Goal: Task Accomplishment & Management: Manage account settings

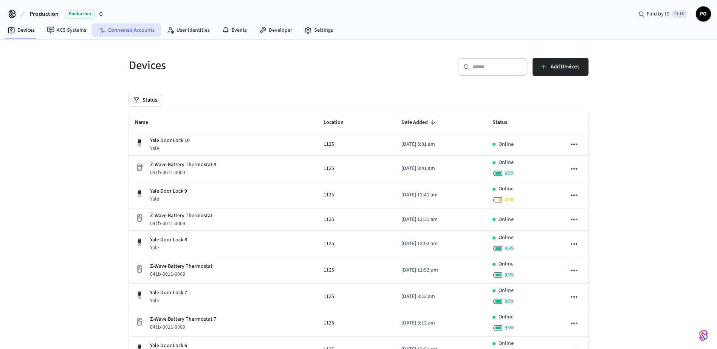
click at [130, 33] on link "Connected Accounts" at bounding box center [126, 30] width 68 height 14
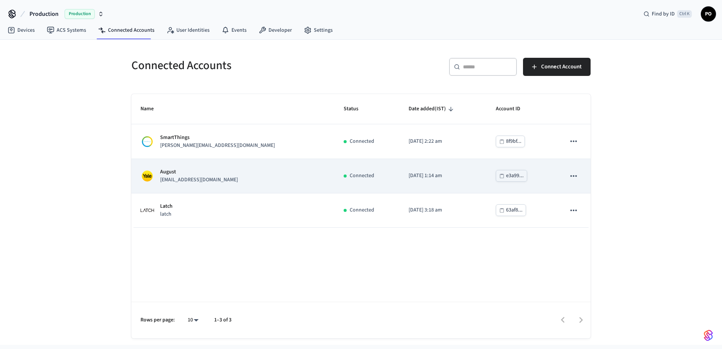
click at [270, 178] on div "August [EMAIL_ADDRESS][DOMAIN_NAME]" at bounding box center [233, 176] width 185 height 16
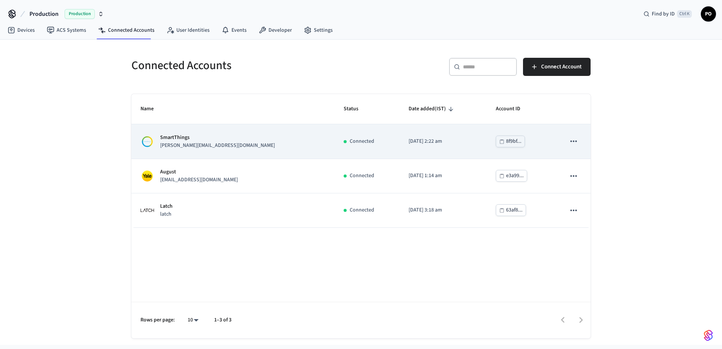
click at [259, 139] on div "SmartThings [PERSON_NAME][EMAIL_ADDRESS][DOMAIN_NAME]" at bounding box center [233, 142] width 185 height 16
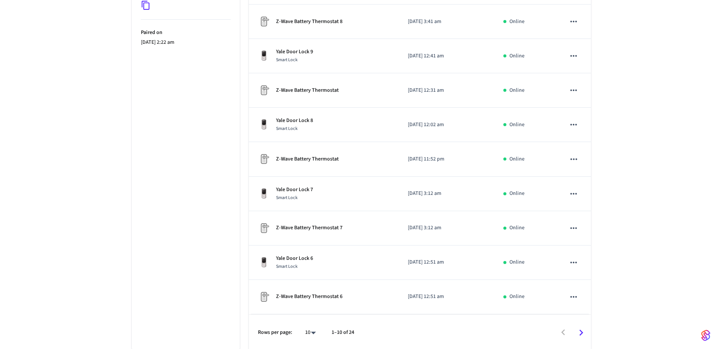
scroll to position [204, 0]
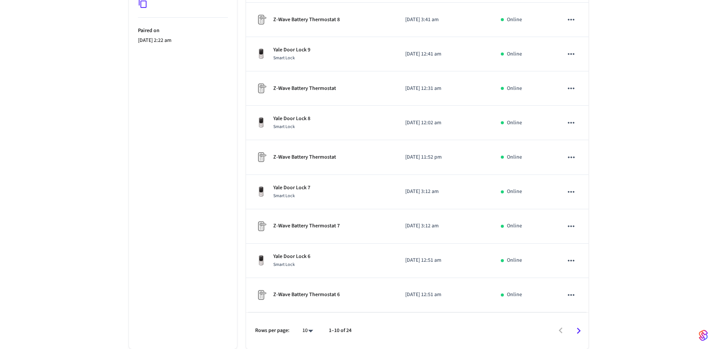
click at [310, 330] on body "Production Production Find by ID Ctrl K PO Devices ACS Systems Connected Accoun…" at bounding box center [358, 72] width 717 height 553
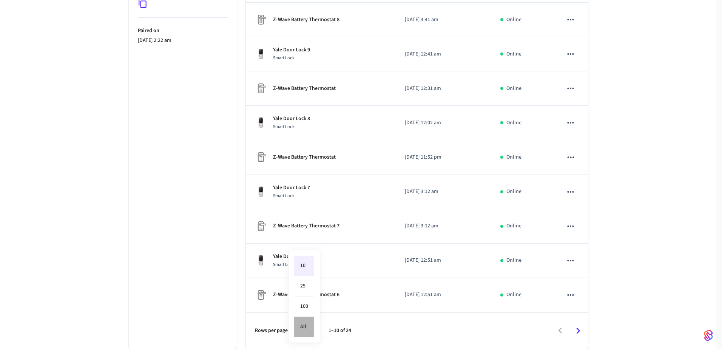
click at [304, 327] on li "All" at bounding box center [304, 327] width 20 height 20
type input "**"
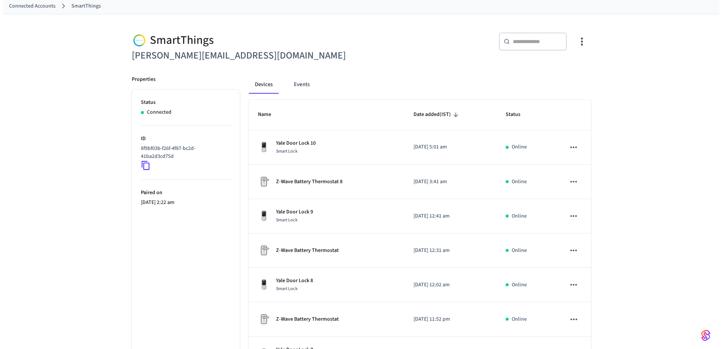
scroll to position [0, 0]
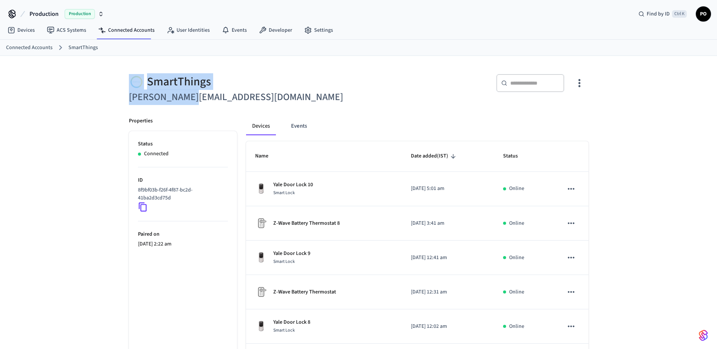
drag, startPoint x: 115, startPoint y: 83, endPoint x: 237, endPoint y: 90, distance: 122.2
drag, startPoint x: 237, startPoint y: 90, endPoint x: 277, endPoint y: 96, distance: 40.1
click at [277, 96] on h6 "[PERSON_NAME][EMAIL_ADDRESS][DOMAIN_NAME]" at bounding box center [241, 97] width 225 height 15
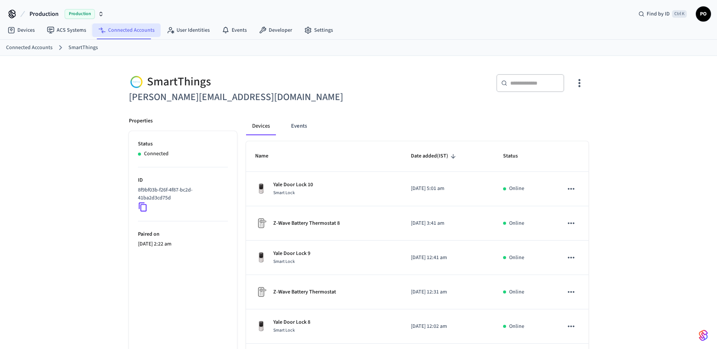
click at [120, 31] on link "Connected Accounts" at bounding box center [126, 30] width 68 height 14
